Goal: Navigation & Orientation: Find specific page/section

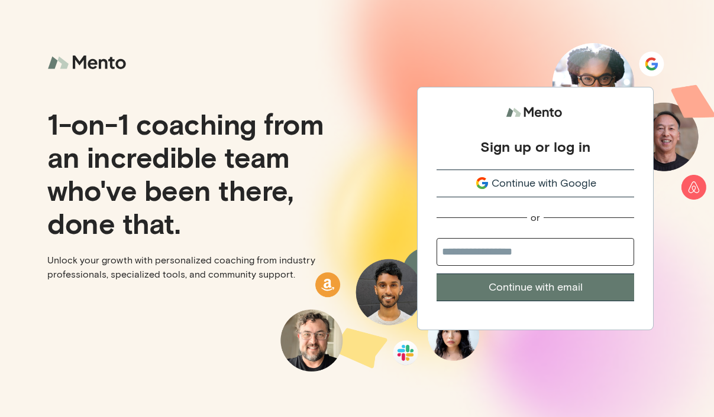
click at [539, 178] on span "Continue with Google" at bounding box center [543, 184] width 105 height 16
